Goal: Information Seeking & Learning: Learn about a topic

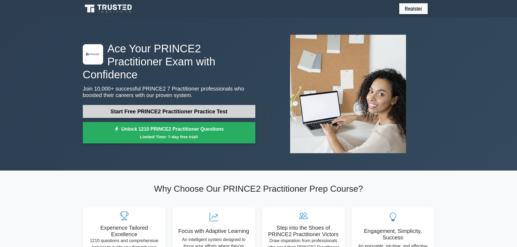
click at [206, 105] on link "Start Free PRINCE2 Practitioner Practice Test" at bounding box center [169, 111] width 172 height 13
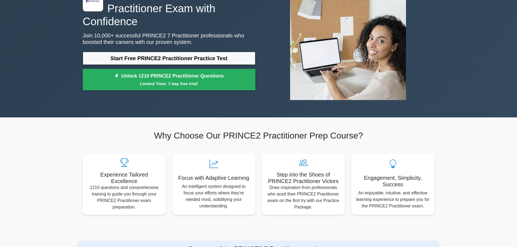
scroll to position [54, 0]
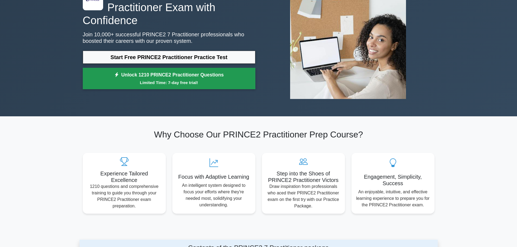
click at [161, 79] on small "Limited Time: 7-day free trial!" at bounding box center [168, 82] width 159 height 6
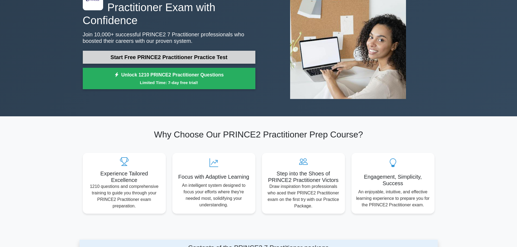
click at [184, 53] on link "Start Free PRINCE2 Practitioner Practice Test" at bounding box center [169, 57] width 172 height 13
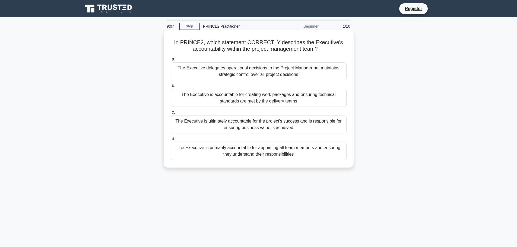
click at [220, 124] on div "The Executive is ultimately accountable for the project's success and is respon…" at bounding box center [259, 125] width 176 height 18
click at [171, 114] on input "c. The Executive is ultimately accountable for the project's success and is res…" at bounding box center [171, 113] width 0 height 4
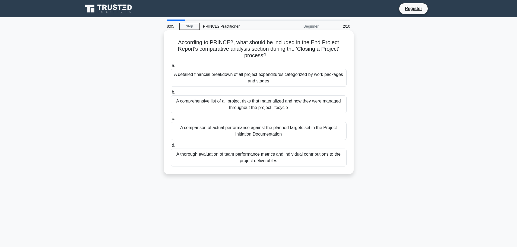
click at [257, 132] on div "A comparison of actual performance against the planned targets set in the Proje…" at bounding box center [259, 131] width 176 height 18
click at [171, 121] on input "c. A comparison of actual performance against the planned targets set in the Pr…" at bounding box center [171, 119] width 0 height 4
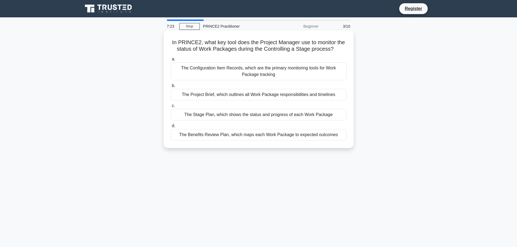
click at [296, 136] on div "The Benefits Review Plan, which maps each Work Package to expected outcomes" at bounding box center [259, 134] width 176 height 11
click at [171, 128] on input "d. The Benefits Review Plan, which maps each Work Package to expected outcomes" at bounding box center [171, 126] width 0 height 4
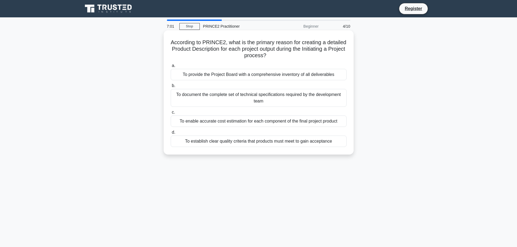
click at [261, 142] on div "To establish clear quality criteria that products must meet to gain acceptance" at bounding box center [259, 141] width 176 height 11
click at [171, 134] on input "d. To establish clear quality criteria that products must meet to gain acceptan…" at bounding box center [171, 133] width 0 height 4
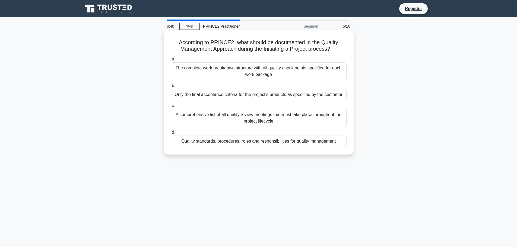
click at [261, 143] on div "Quality standards, procedures, roles and responsibilities for quality management" at bounding box center [259, 141] width 176 height 11
click at [171, 134] on input "d. Quality standards, procedures, roles and responsibilities for quality manage…" at bounding box center [171, 133] width 0 height 4
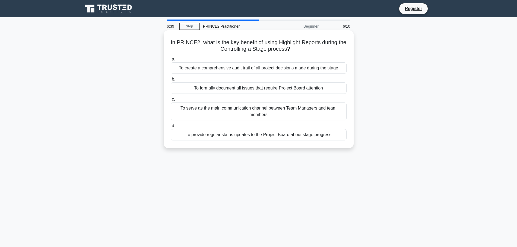
click at [261, 137] on div "To provide regular status updates to the Project Board about stage progress" at bounding box center [259, 134] width 176 height 11
click at [171, 128] on input "d. To provide regular status updates to the Project Board about stage progress" at bounding box center [171, 126] width 0 height 4
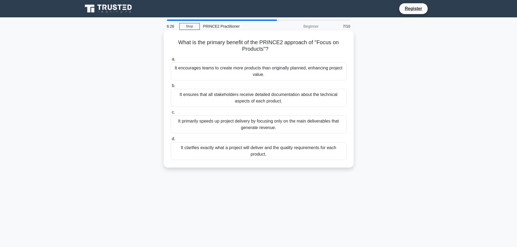
click at [290, 149] on div "It clarifies exactly what a project will deliver and the quality requirements f…" at bounding box center [259, 151] width 176 height 18
click at [171, 141] on input "d. It clarifies exactly what a project will deliver and the quality requirement…" at bounding box center [171, 139] width 0 height 4
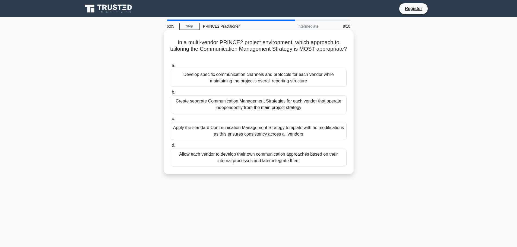
click at [279, 82] on div "Develop specific communication channels and protocols for each vendor while mai…" at bounding box center [259, 78] width 176 height 18
click at [228, 78] on div "Develop specific communication channels and protocols for each vendor while mai…" at bounding box center [259, 78] width 176 height 18
click at [171, 68] on input "a. Develop specific communication channels and protocols for each vendor while …" at bounding box center [171, 66] width 0 height 4
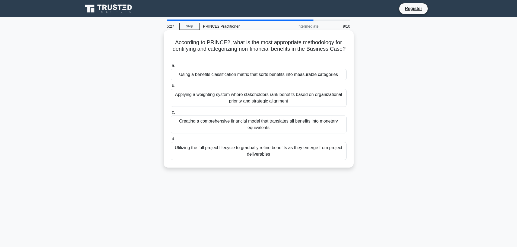
click at [274, 99] on div "Applying a weighting system where stakeholders rank benefits based on organizat…" at bounding box center [259, 98] width 176 height 18
click at [171, 88] on input "b. Applying a weighting system where stakeholders rank benefits based on organi…" at bounding box center [171, 86] width 0 height 4
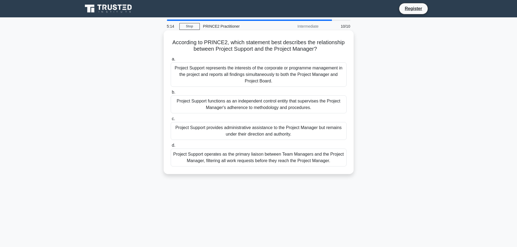
click at [256, 130] on div "Project Support provides administrative assistance to the Project Manager but r…" at bounding box center [259, 131] width 176 height 18
click at [171, 121] on input "c. Project Support provides administrative assistance to the Project Manager bu…" at bounding box center [171, 119] width 0 height 4
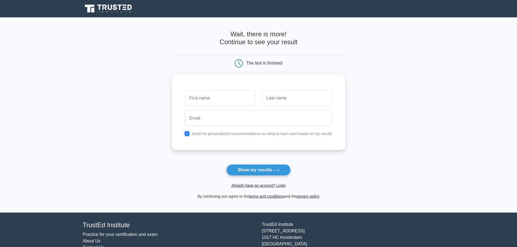
click at [186, 135] on input "checkbox" at bounding box center [187, 134] width 4 height 4
checkbox input "false"
click at [268, 170] on button "Show my results" at bounding box center [258, 169] width 64 height 11
click at [208, 94] on input "text" at bounding box center [220, 98] width 70 height 16
